Goal: Information Seeking & Learning: Learn about a topic

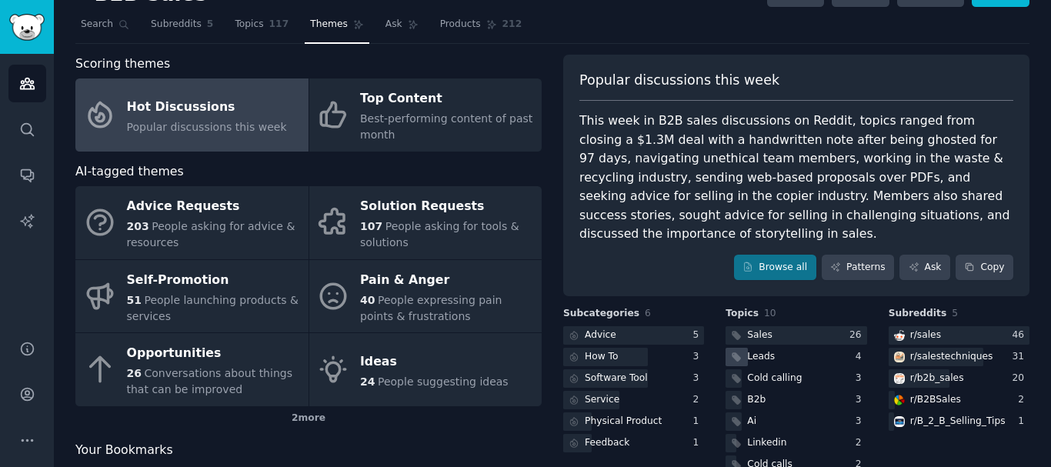
scroll to position [109, 0]
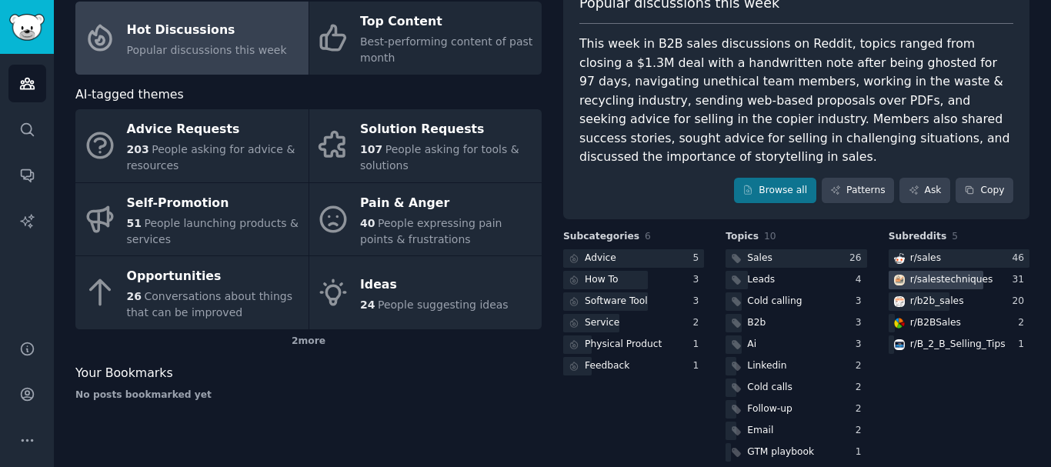
click at [945, 273] on div "r/ salestechniques" at bounding box center [951, 280] width 83 height 14
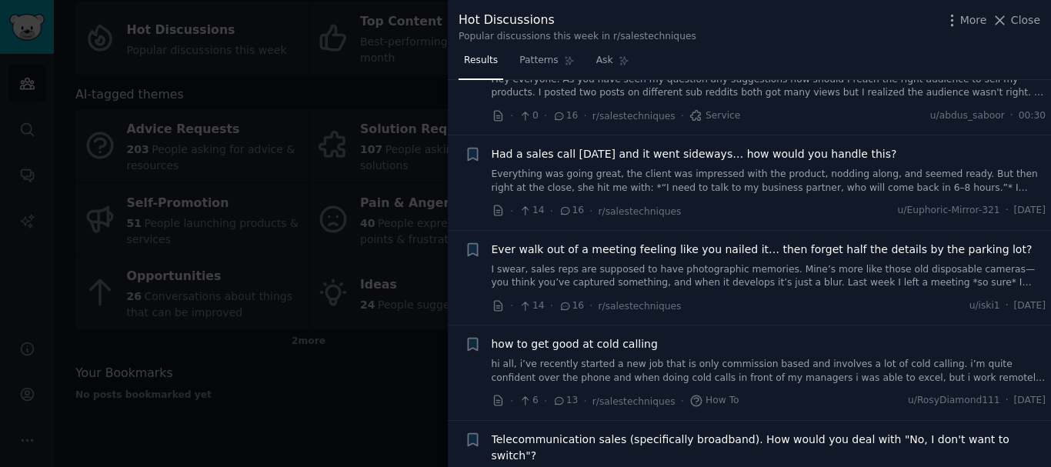
scroll to position [1539, 0]
click at [395, 375] on div at bounding box center [525, 233] width 1051 height 467
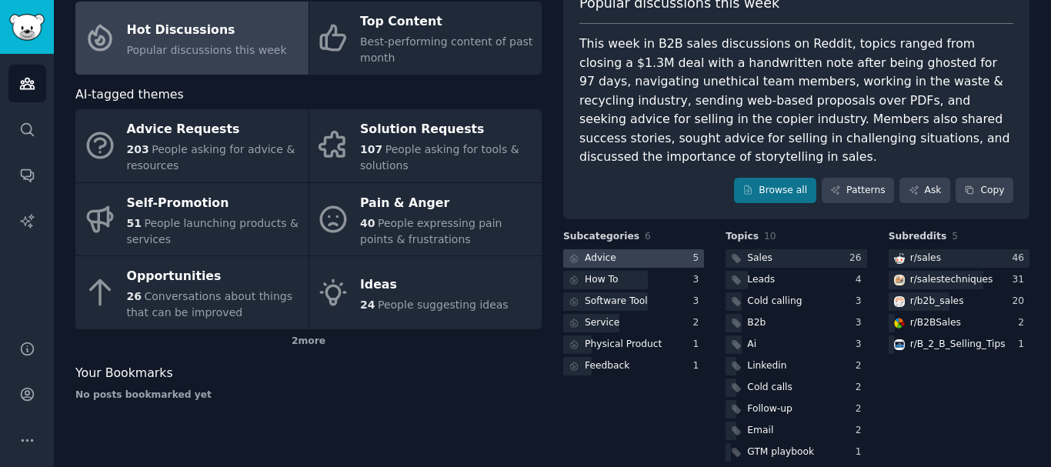
click at [622, 249] on div at bounding box center [633, 258] width 141 height 19
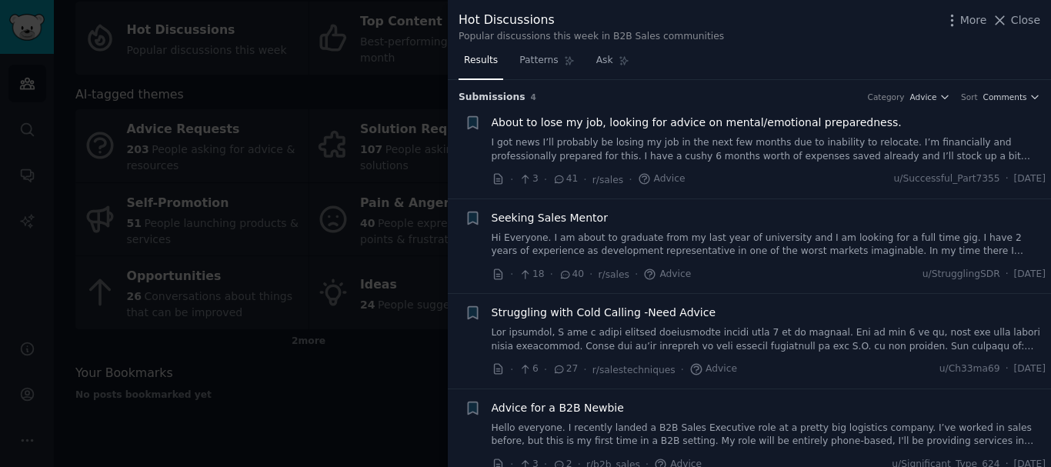
scroll to position [17, 0]
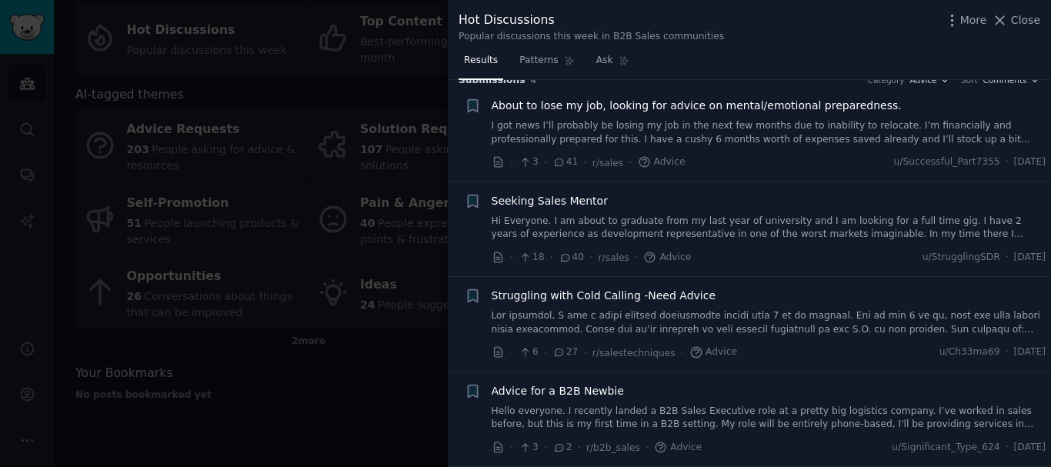
click at [375, 397] on div at bounding box center [525, 233] width 1051 height 467
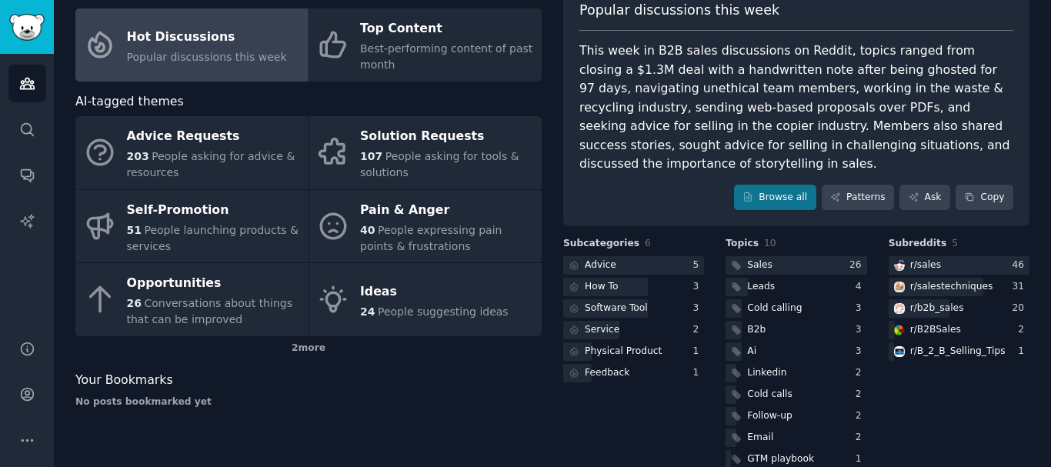
scroll to position [109, 0]
